Goal: Task Accomplishment & Management: Manage account settings

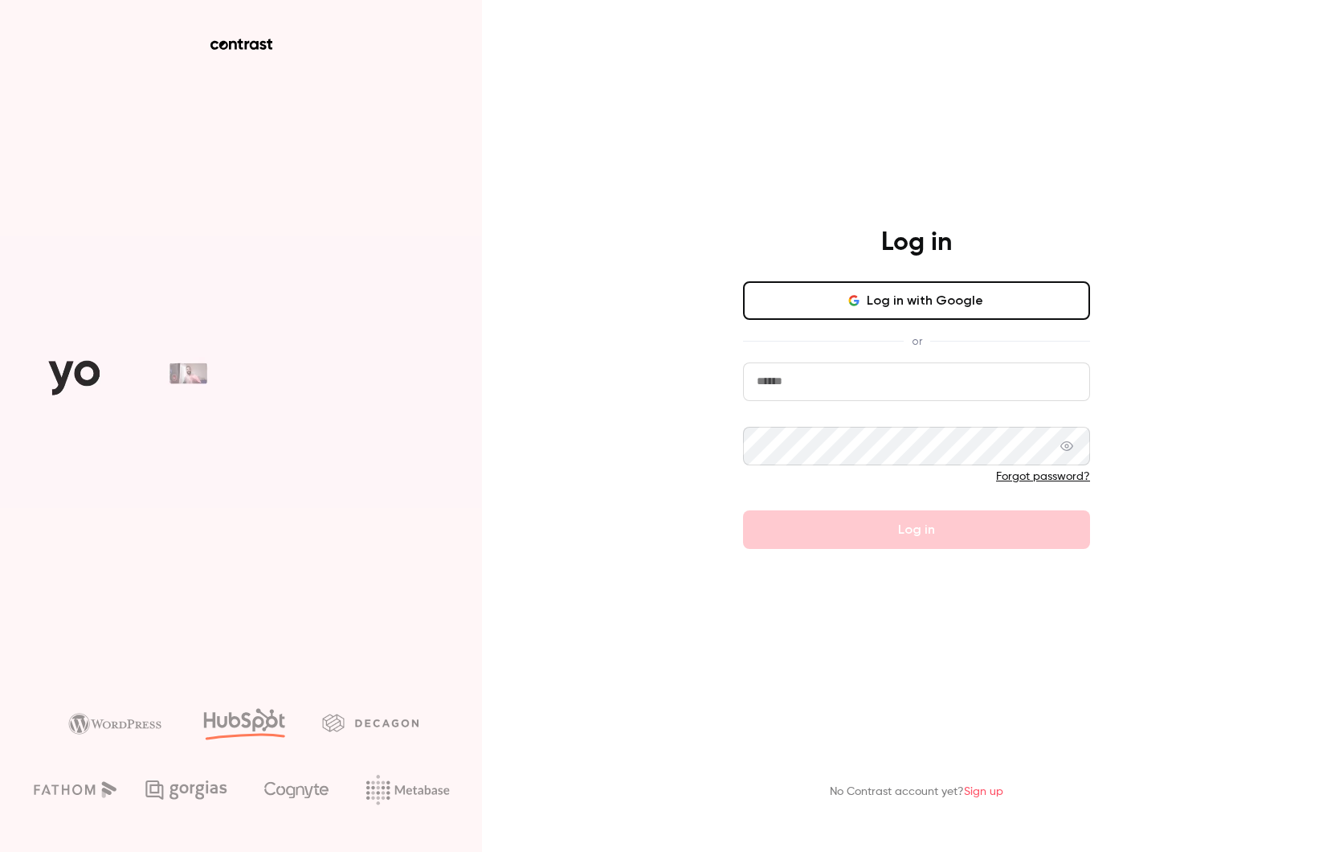
type input "**********"
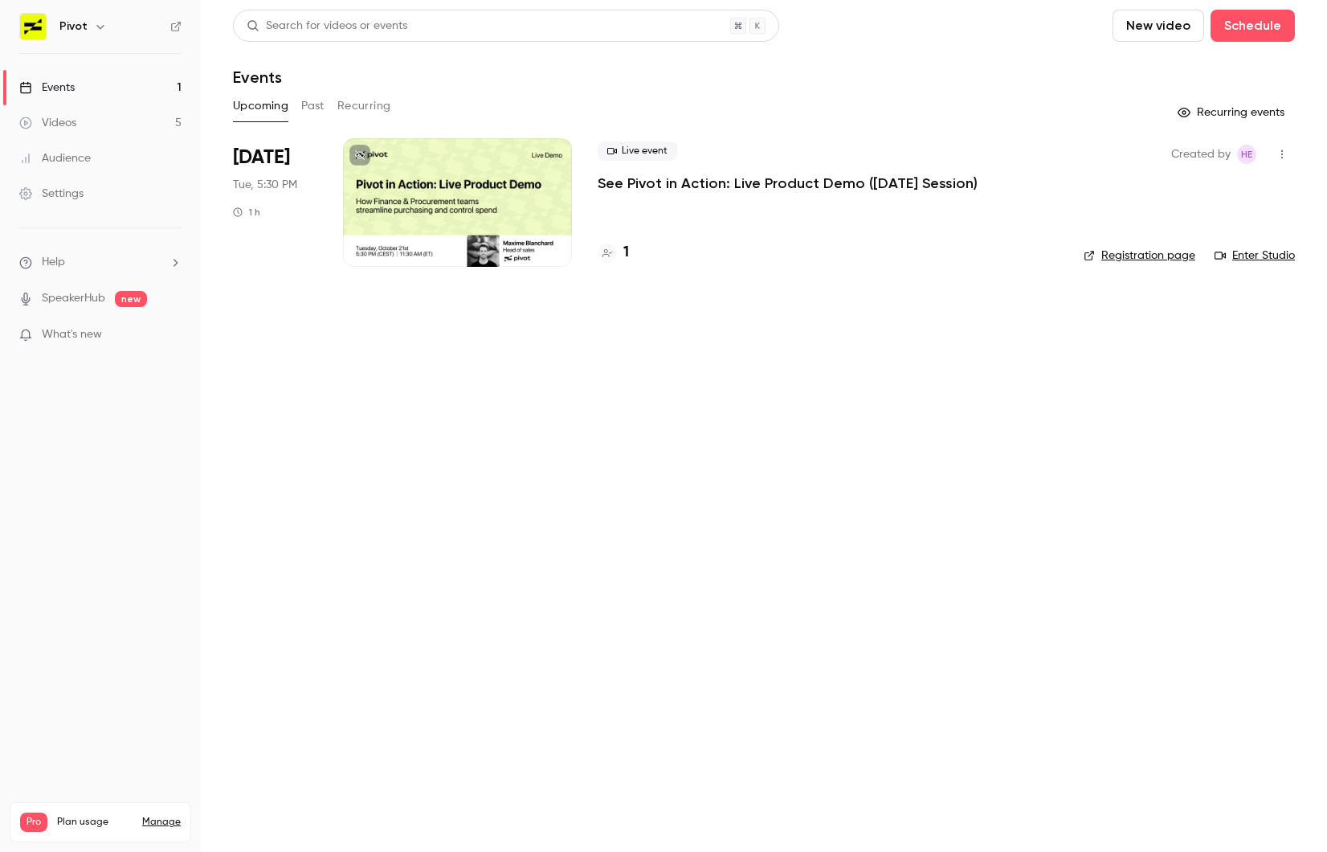
click at [624, 186] on p "See Pivot in Action: Live Product Demo ([DATE] Session)" at bounding box center [788, 183] width 380 height 19
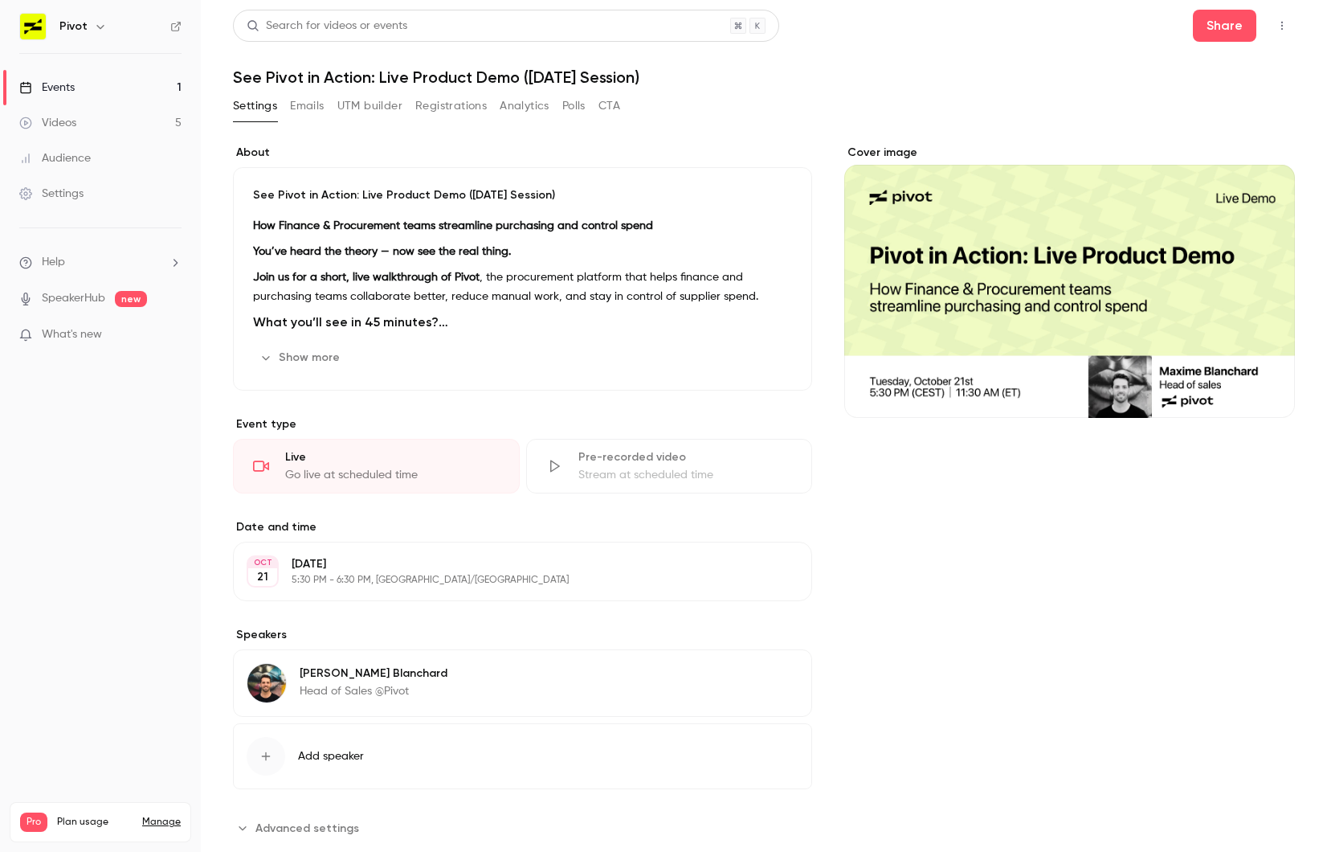
click at [315, 107] on button "Emails" at bounding box center [307, 106] width 34 height 26
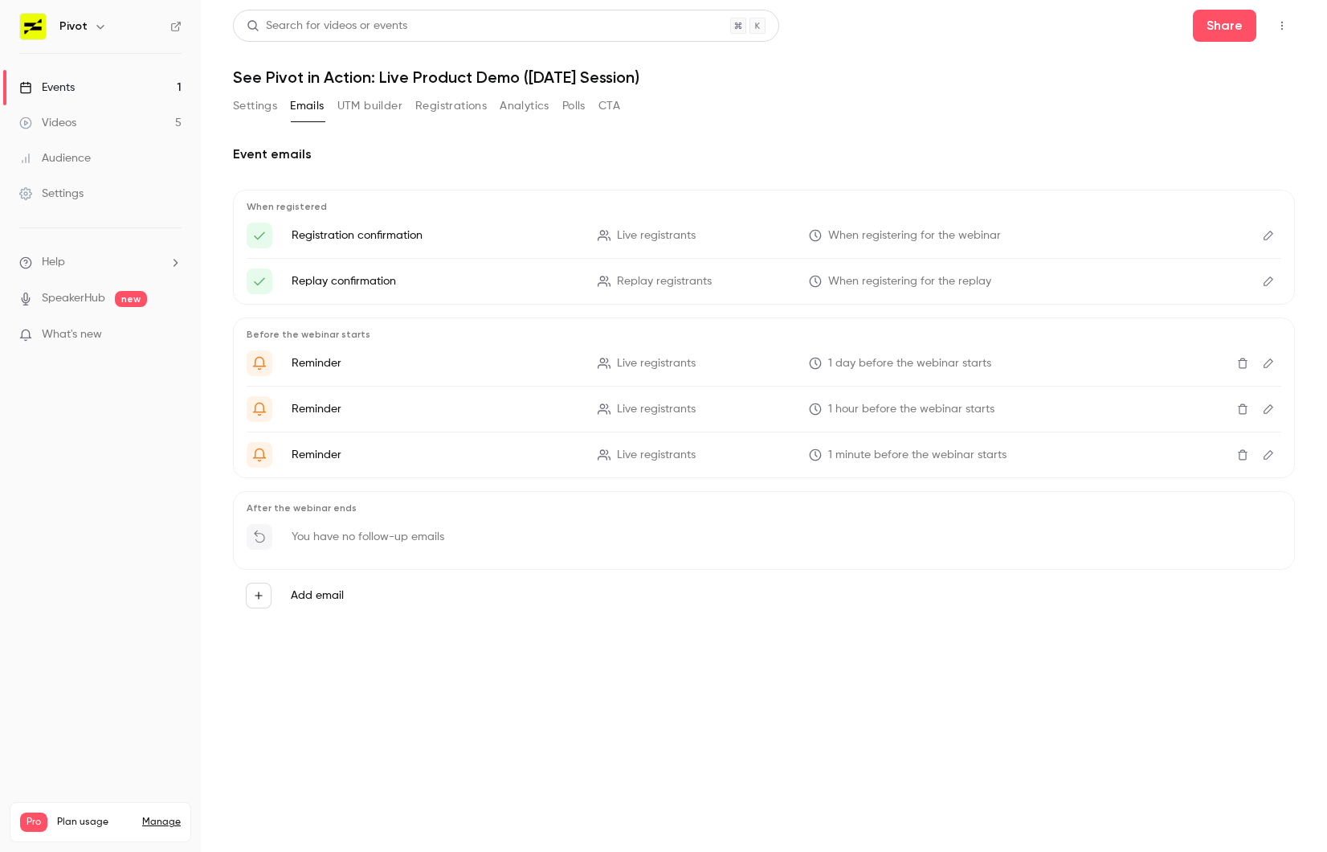
click at [436, 108] on button "Registrations" at bounding box center [451, 106] width 72 height 26
